Goal: Task Accomplishment & Management: Manage account settings

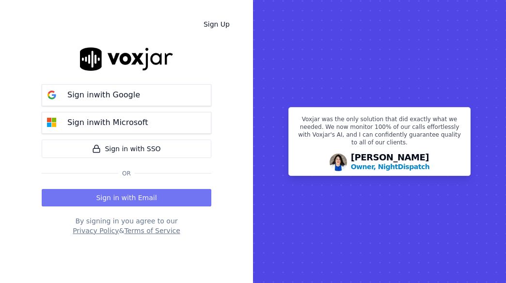
click at [132, 199] on button "Sign in with Email" at bounding box center [127, 197] width 170 height 17
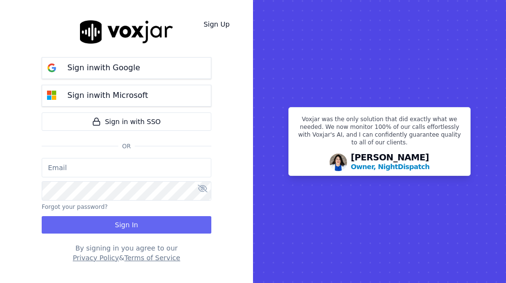
type input "[EMAIL_ADDRESS][DOMAIN_NAME]"
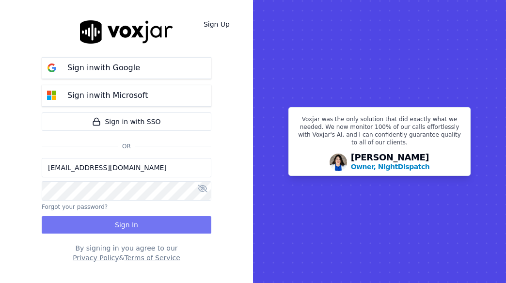
click at [120, 225] on button "Sign In" at bounding box center [127, 224] width 170 height 17
